Goal: Transaction & Acquisition: Register for event/course

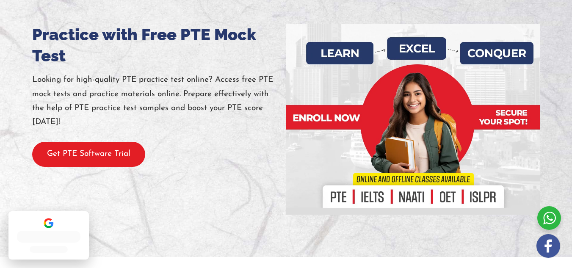
click at [111, 165] on button "Get PTE Software Trial" at bounding box center [88, 154] width 113 height 25
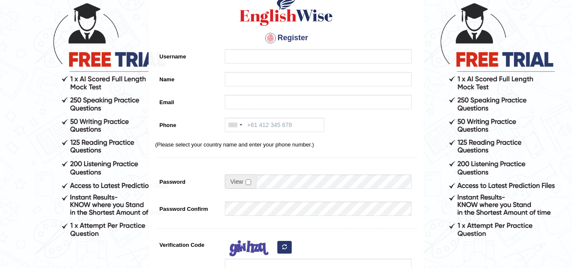
scroll to position [47, 0]
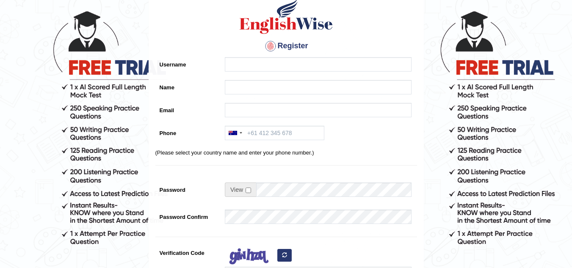
click at [239, 61] on input "Username" at bounding box center [318, 64] width 187 height 14
type input "Asad"
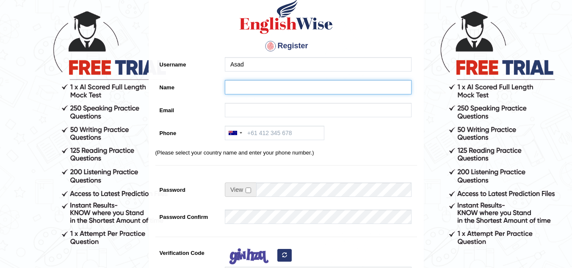
click at [238, 88] on input "Name" at bounding box center [318, 87] width 187 height 14
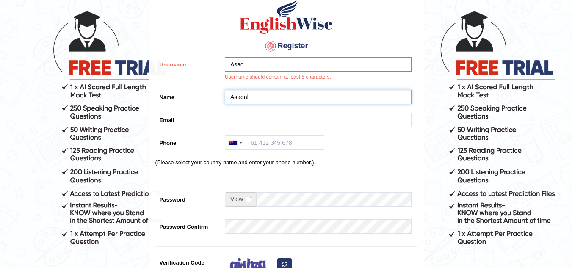
type input "Asadali"
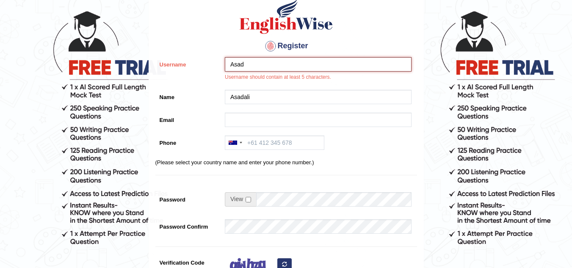
click at [255, 64] on input "Asad" at bounding box center [318, 64] width 187 height 14
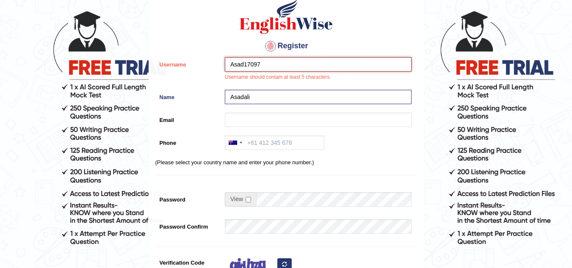
type input "Asad17097"
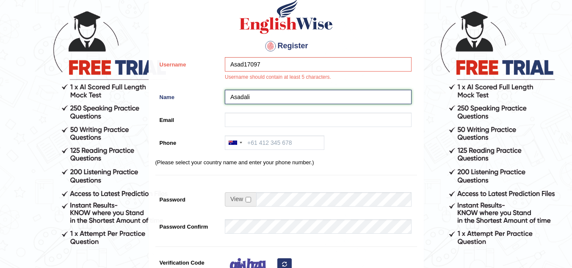
click at [261, 96] on input "Asadali" at bounding box center [318, 97] width 187 height 14
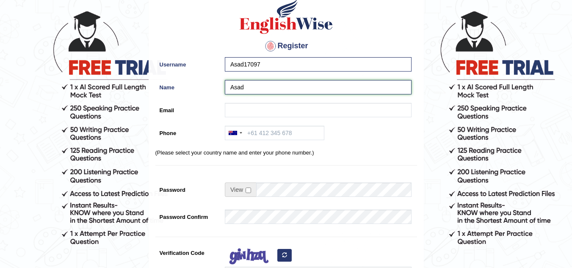
type input "Asad"
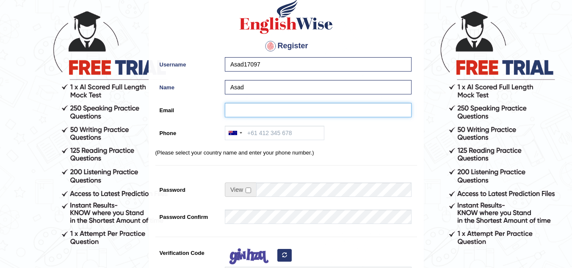
click at [261, 108] on input "Email" at bounding box center [318, 110] width 187 height 14
type input "aero17097@gmail.com"
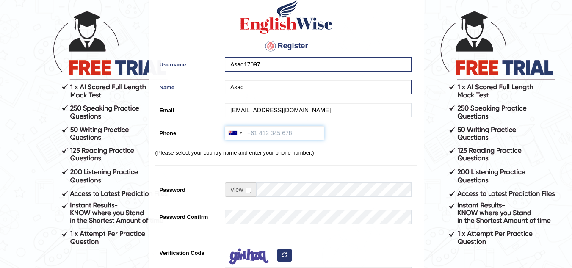
click at [300, 133] on input "Phone" at bounding box center [275, 133] width 100 height 14
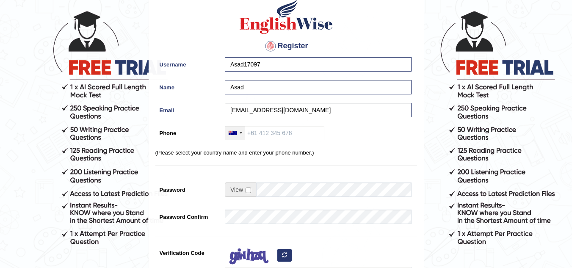
click at [241, 134] on div at bounding box center [234, 133] width 19 height 14
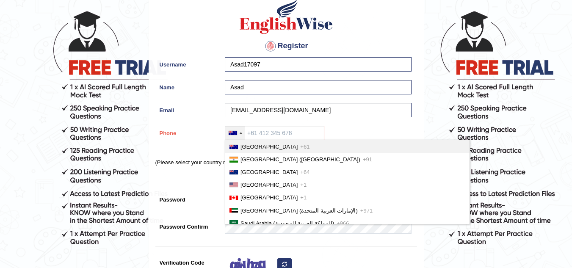
scroll to position [2141, 0]
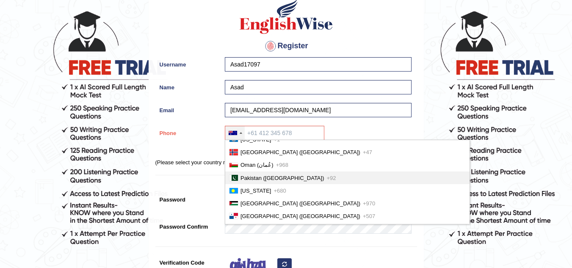
click at [259, 180] on span "Pakistan (‫پاکستان‬‎)" at bounding box center [283, 178] width 84 height 6
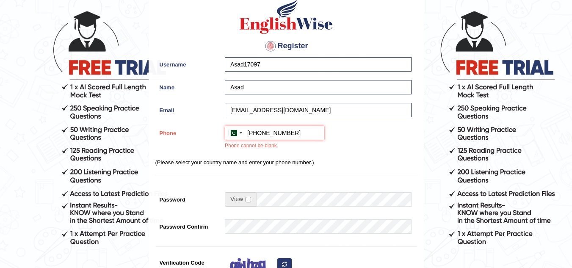
type input "+923018836683"
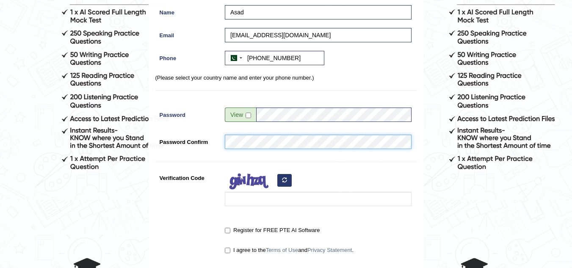
scroll to position [132, 0]
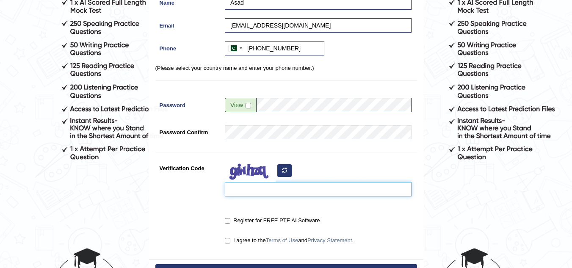
click at [256, 192] on input "Verification Code" at bounding box center [318, 189] width 187 height 14
type input "Xuyobu"
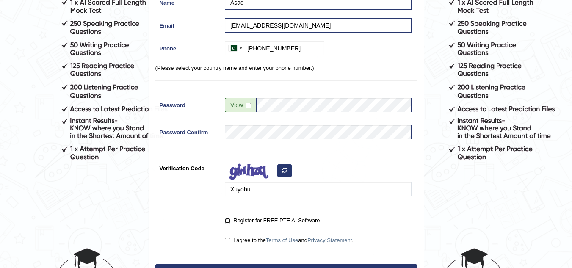
click at [229, 220] on input "Register for FREE PTE AI Software" at bounding box center [228, 221] width 6 height 6
checkbox input "true"
click at [226, 240] on input "I agree to the Terms of Use and Privacy Statement ." at bounding box center [228, 241] width 6 height 6
checkbox input "true"
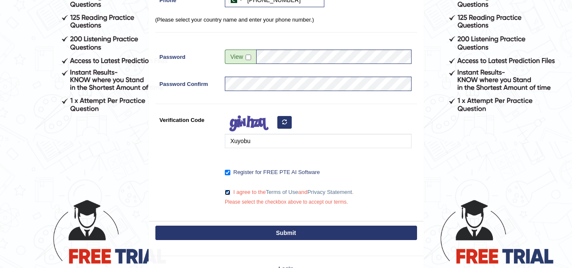
scroll to position [195, 0]
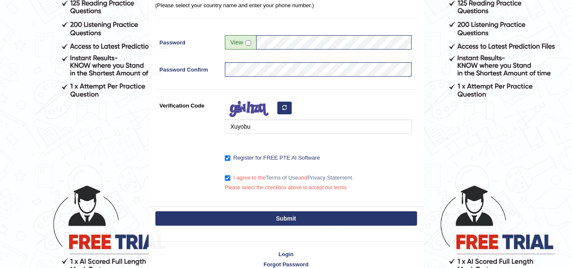
click at [296, 218] on button "Submit" at bounding box center [286, 218] width 262 height 14
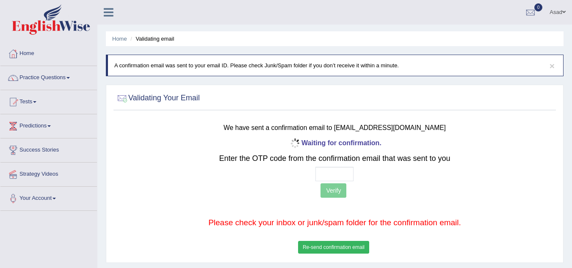
click at [340, 252] on button "Re-send confirmation email" at bounding box center [333, 247] width 71 height 13
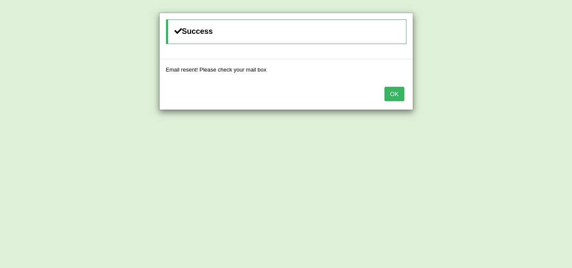
click at [398, 97] on button "OK" at bounding box center [393, 94] width 19 height 14
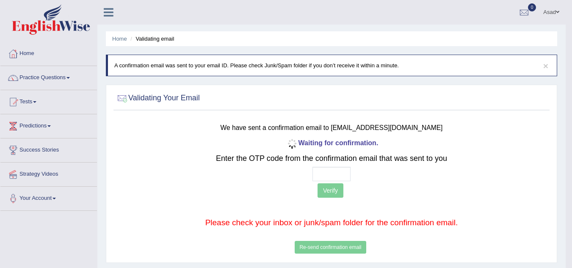
click at [319, 70] on div "× A confirmation email was sent to your email ID. Please check Junk/Spam folder…" at bounding box center [331, 66] width 451 height 22
click at [520, 11] on div at bounding box center [524, 12] width 13 height 13
click at [223, 25] on div "Home Validating email × A confirmation email was sent to your email ID. Please …" at bounding box center [331, 211] width 468 height 423
click at [342, 246] on div "Waiting for confirmation. Enter the OTP code from the confirmation email that w…" at bounding box center [331, 196] width 359 height 119
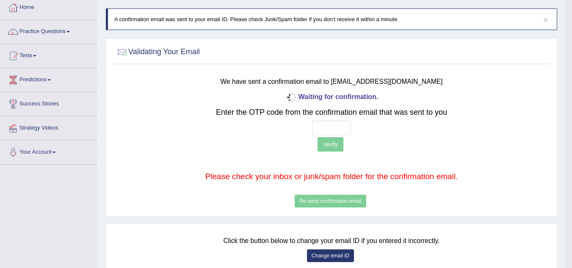
scroll to position [44, 0]
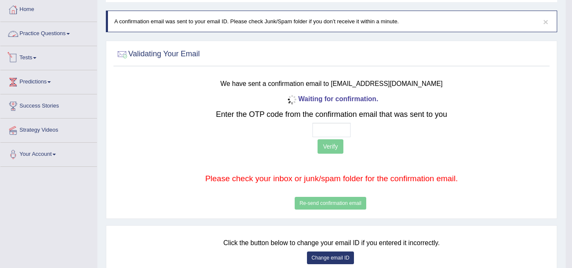
click at [38, 53] on link "Tests" at bounding box center [48, 56] width 97 height 21
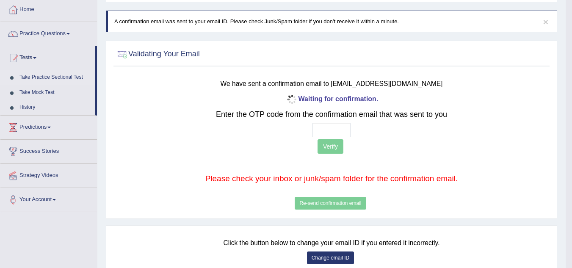
click at [42, 77] on link "Take Practice Sectional Test" at bounding box center [55, 77] width 79 height 15
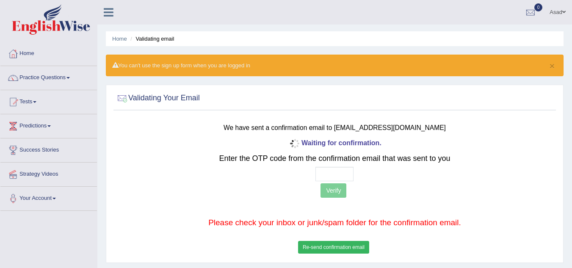
click at [340, 246] on button "Re-send confirmation email" at bounding box center [333, 247] width 71 height 13
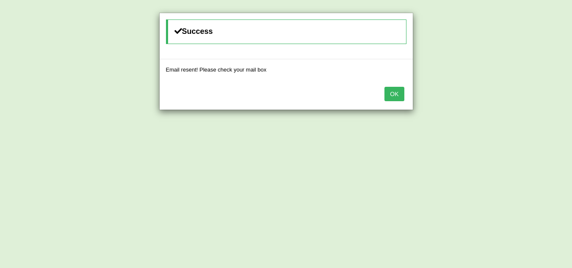
click at [395, 96] on button "OK" at bounding box center [393, 94] width 19 height 14
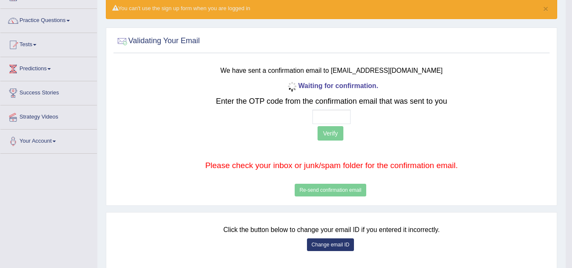
scroll to position [64, 0]
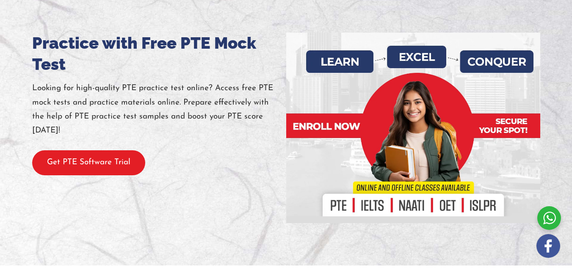
click at [123, 175] on button "Get PTE Software Trial" at bounding box center [88, 162] width 113 height 25
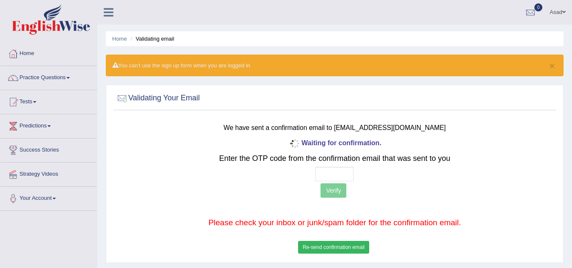
click at [328, 245] on button "Re-send confirmation email" at bounding box center [333, 247] width 71 height 13
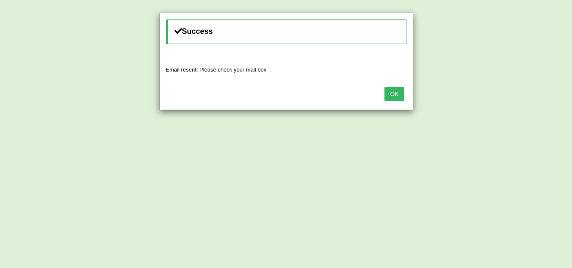
click at [395, 95] on button "OK" at bounding box center [393, 94] width 19 height 14
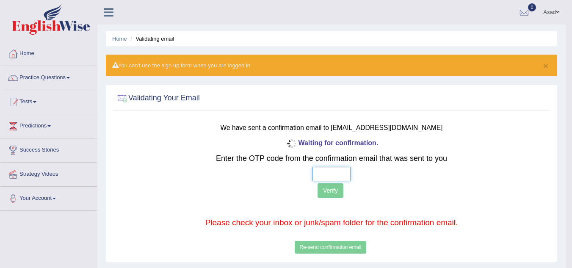
click at [330, 174] on input "text" at bounding box center [331, 174] width 38 height 14
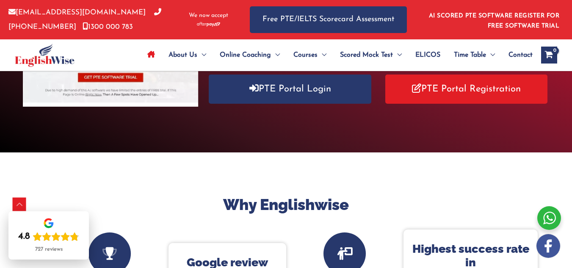
scroll to position [191, 0]
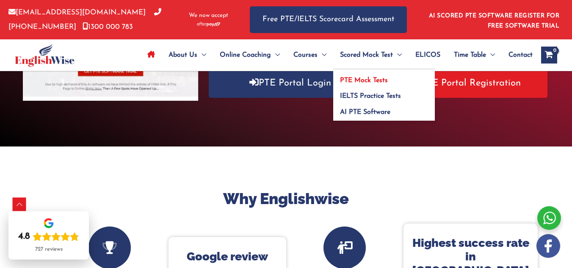
click at [375, 77] on span "PTE Mock Tests" at bounding box center [364, 80] width 48 height 7
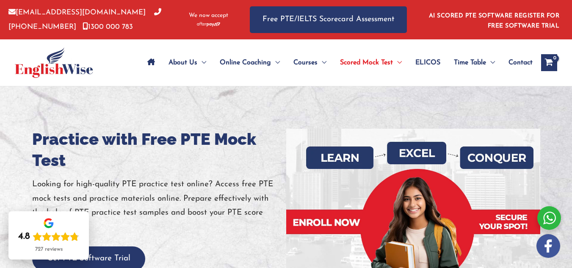
drag, startPoint x: 575, startPoint y: 19, endPoint x: 578, endPoint y: 14, distance: 5.1
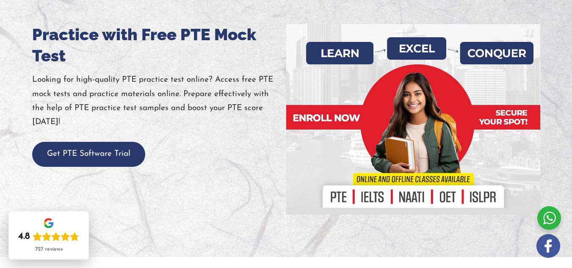
scroll to position [142, 0]
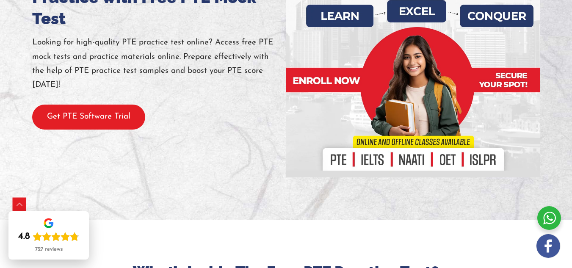
click at [97, 124] on button "Get PTE Software Trial" at bounding box center [88, 117] width 113 height 25
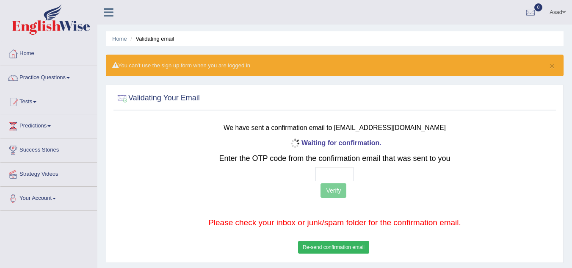
click at [330, 243] on button "Re-send confirmation email" at bounding box center [333, 247] width 71 height 13
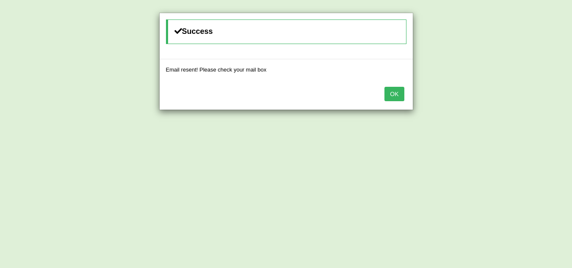
click at [398, 94] on button "OK" at bounding box center [393, 94] width 19 height 14
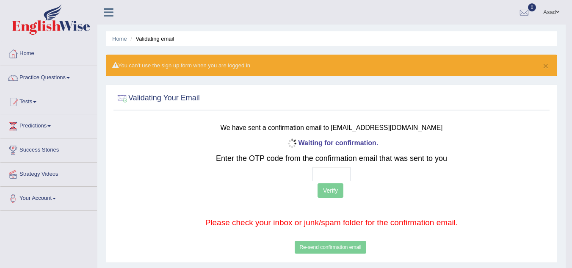
click at [553, 10] on link "Asad" at bounding box center [551, 11] width 29 height 22
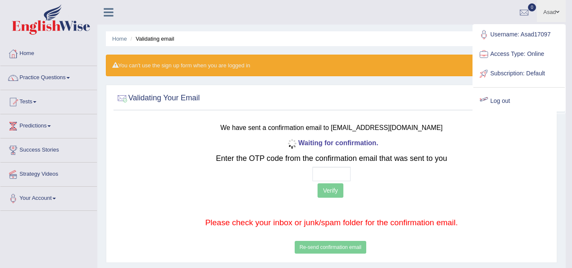
click at [504, 97] on link "Log out" at bounding box center [518, 100] width 91 height 19
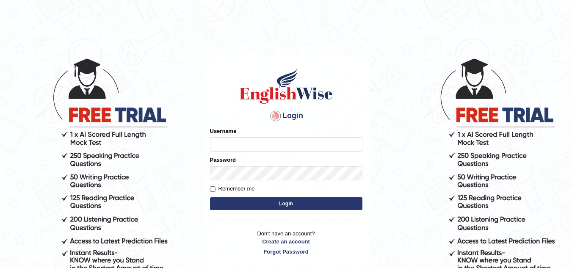
type input "Asad17097"
click at [258, 200] on button "Login" at bounding box center [286, 203] width 152 height 13
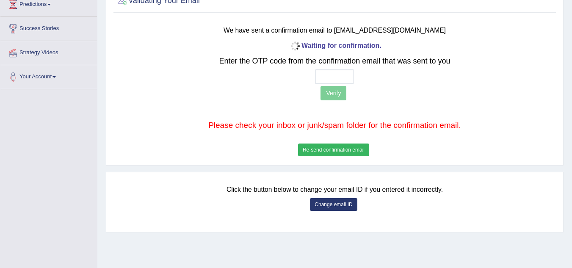
scroll to position [177, 0]
